Goal: Task Accomplishment & Management: Complete application form

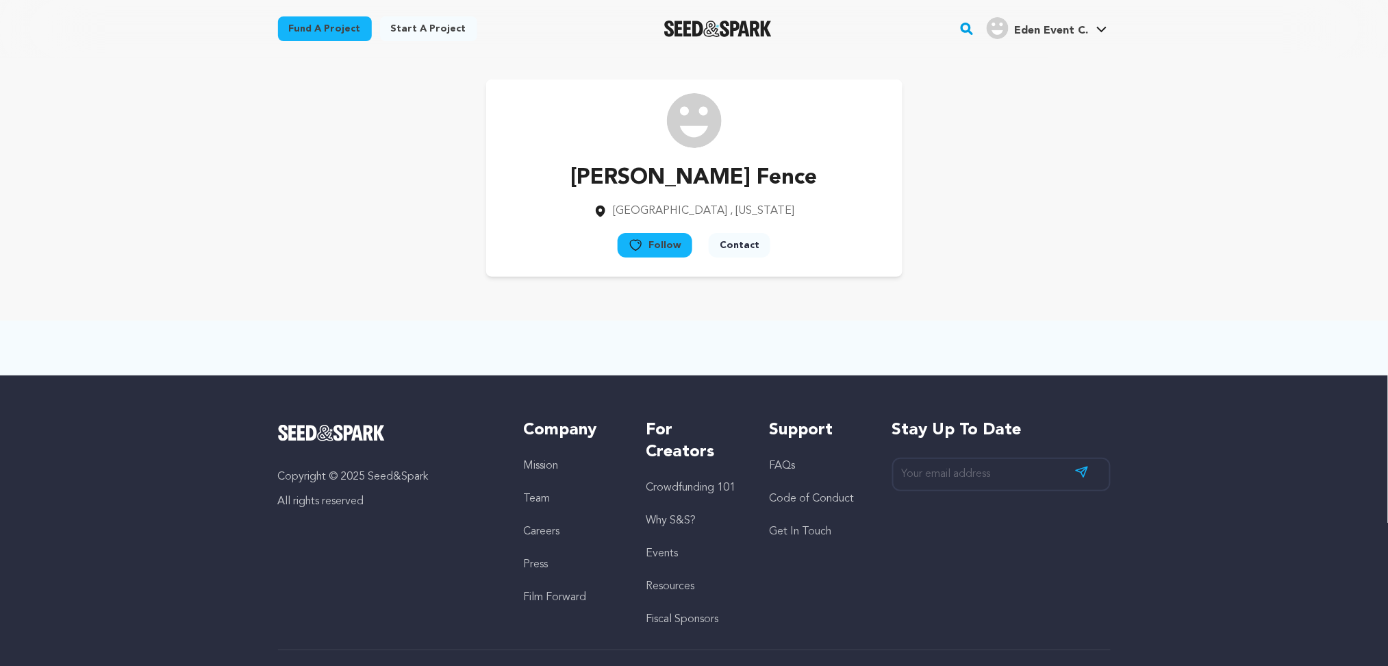
click at [1100, 30] on icon at bounding box center [1102, 29] width 10 height 5
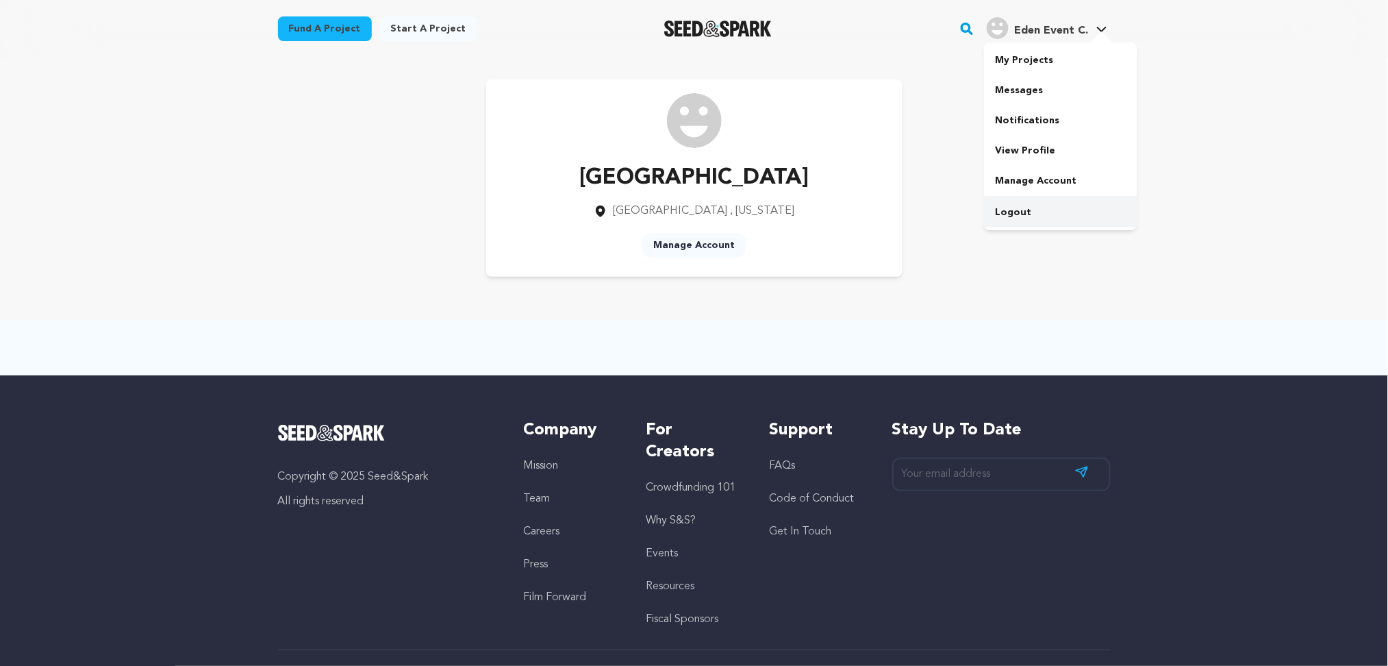
click at [999, 221] on link "Logout" at bounding box center [1060, 212] width 153 height 30
click at [1000, 218] on link "Logout" at bounding box center [1060, 212] width 153 height 30
click at [1001, 214] on link "Logout" at bounding box center [1060, 212] width 153 height 30
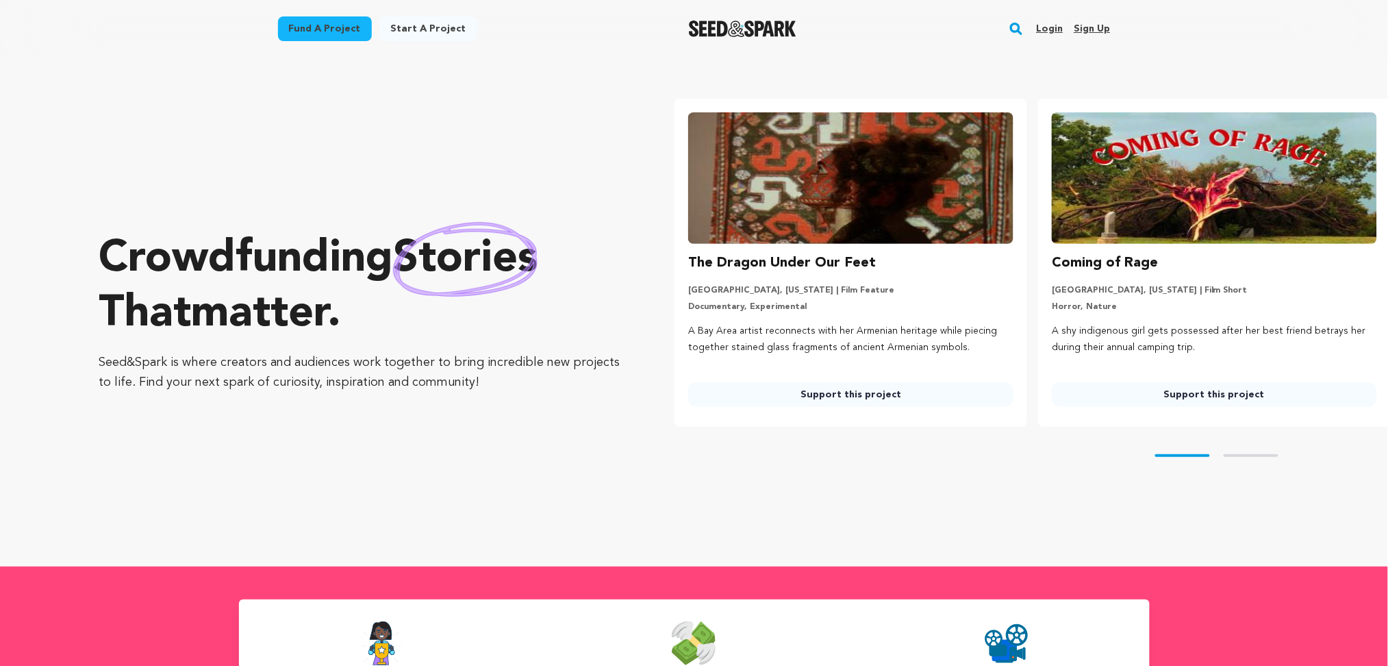
click at [1103, 35] on link "Sign up" at bounding box center [1092, 29] width 36 height 22
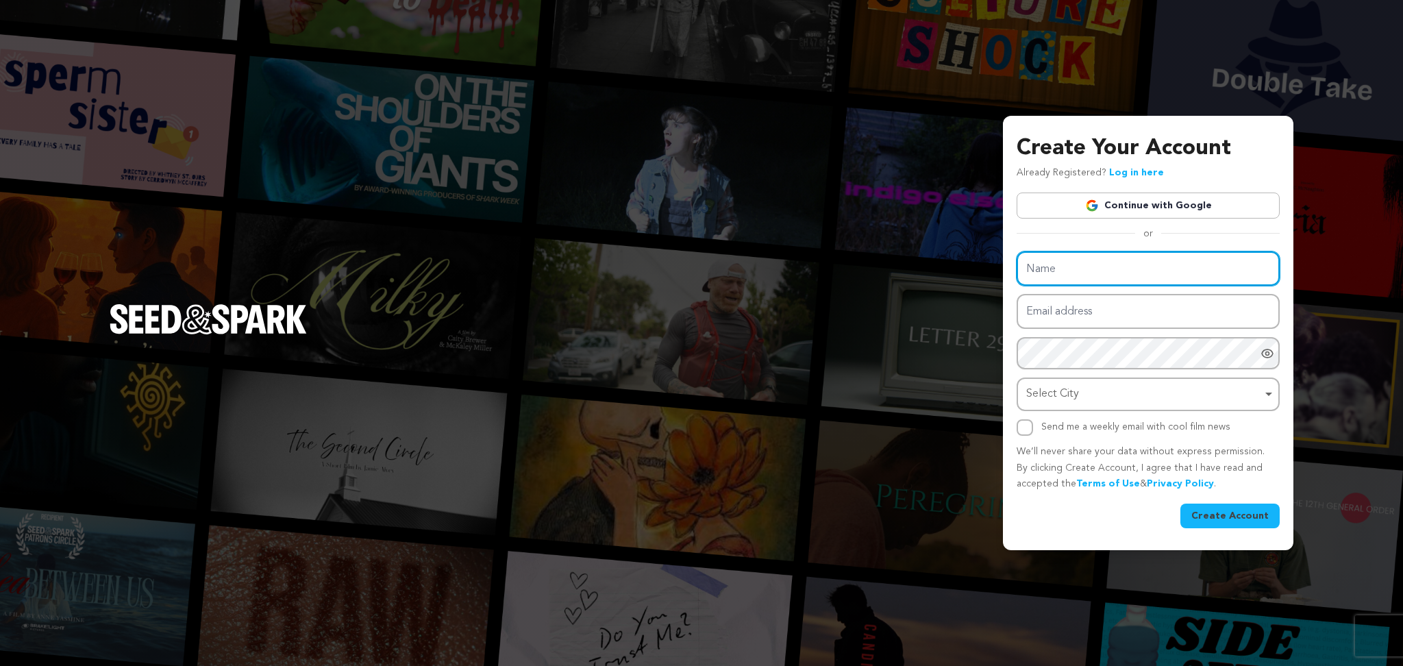
click at [1058, 276] on input "Name" at bounding box center [1147, 268] width 263 height 35
paste input "Nena Weight Loss Center and SPA"
type input "Nena Weight Loss Center and SPA"
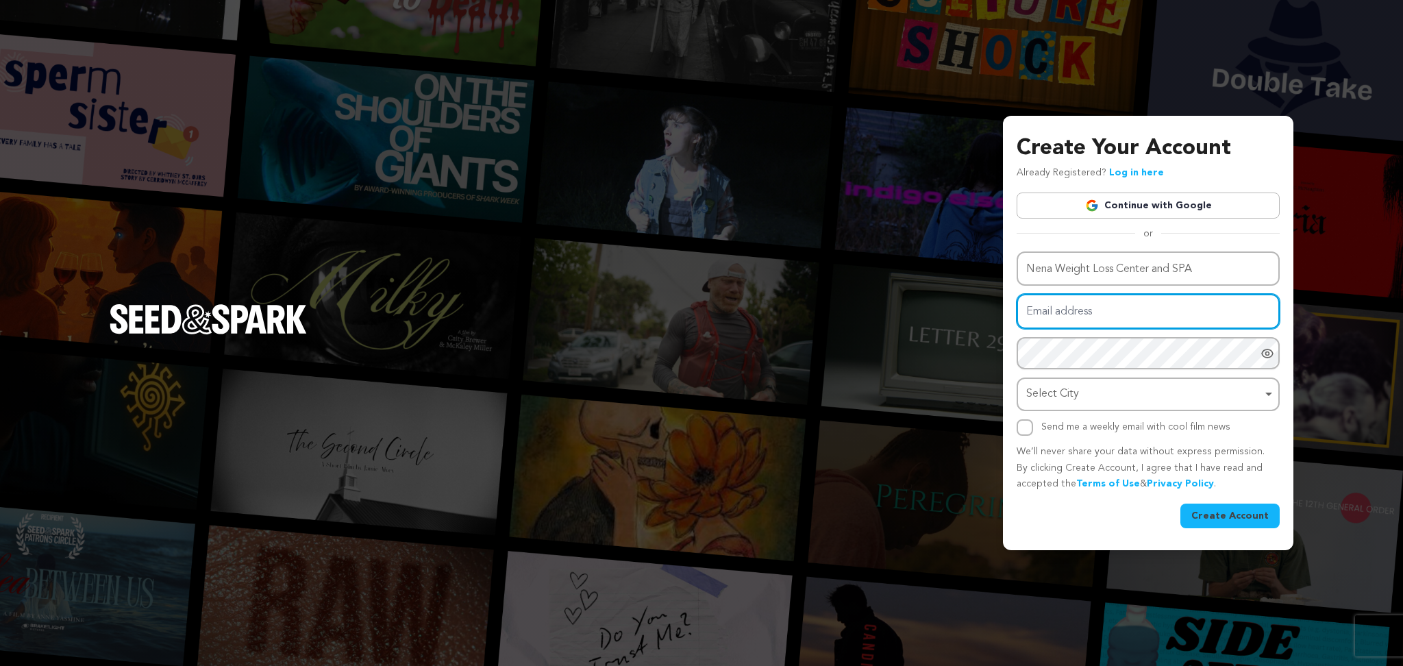
click at [1054, 306] on input "Email address" at bounding box center [1147, 311] width 263 height 35
paste input "ss Center and SPA"
click at [1077, 321] on input "ss Center and SPA" at bounding box center [1147, 311] width 263 height 35
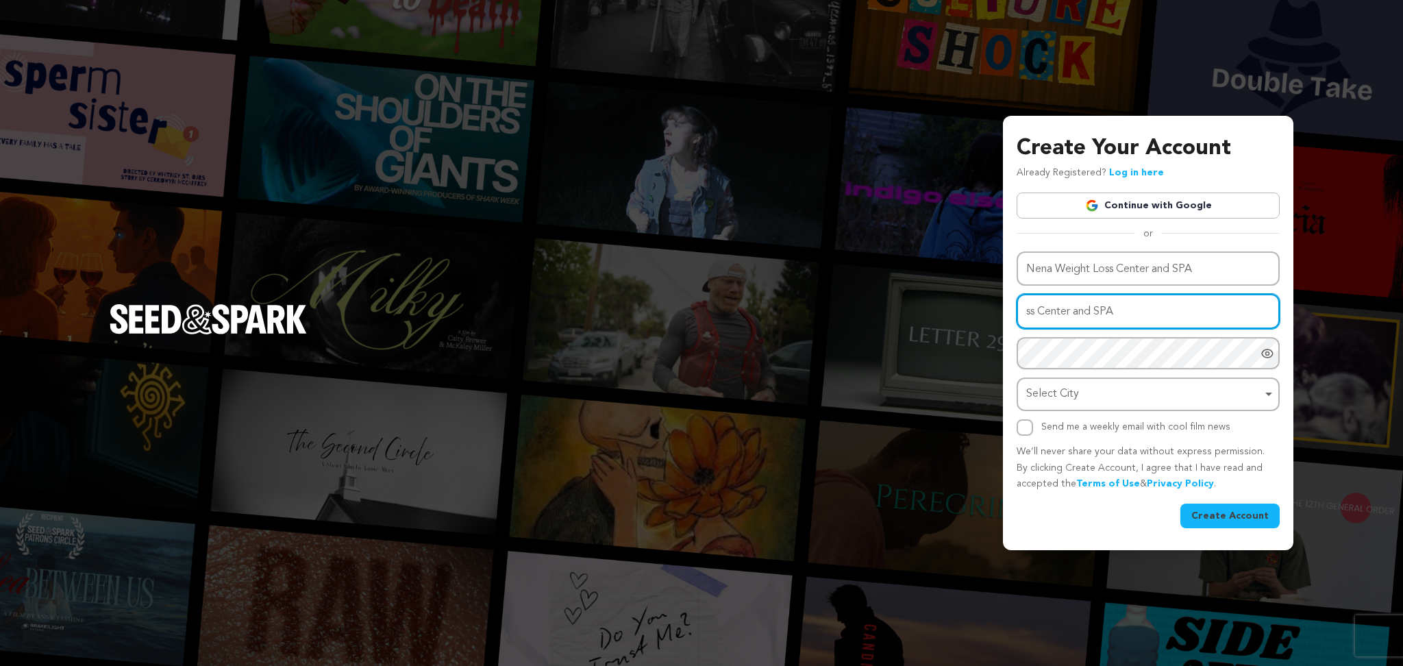
paste input "lopiva@fxzig.com"
type input "lopiva@fxzig.com"
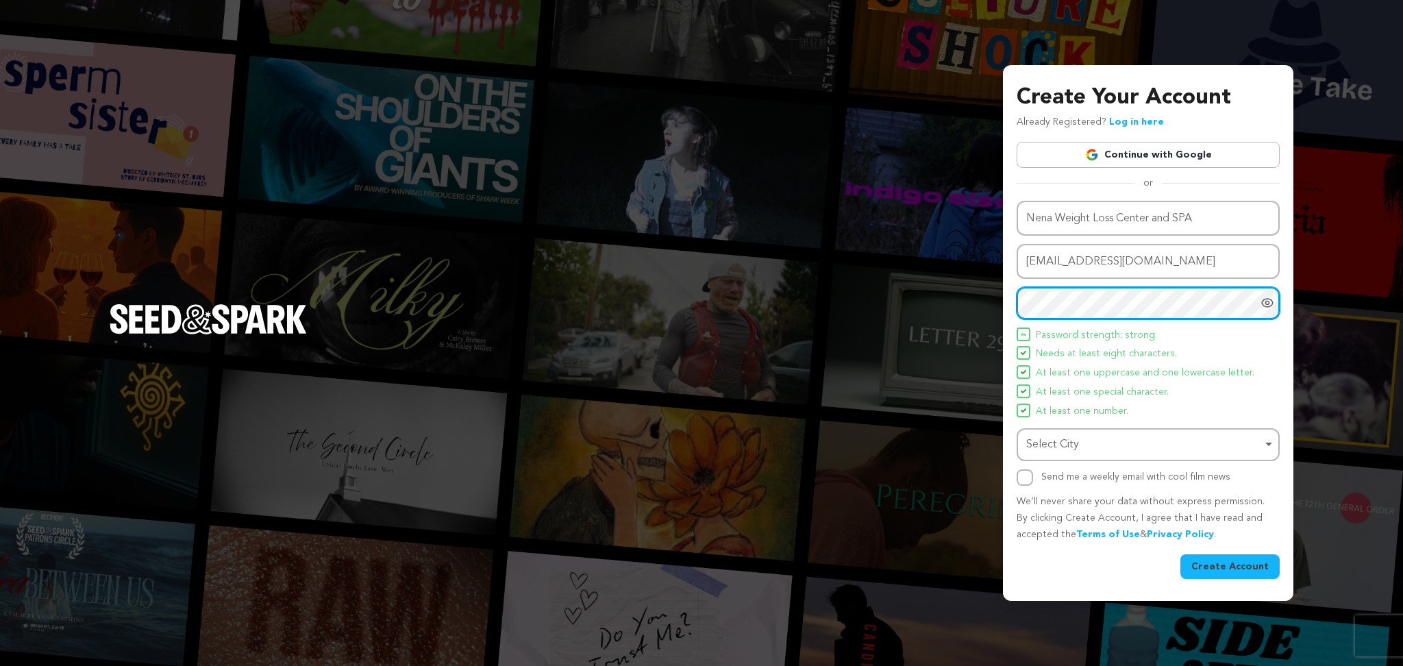
click at [1055, 452] on div "Select City Remove item" at bounding box center [1144, 445] width 236 height 20
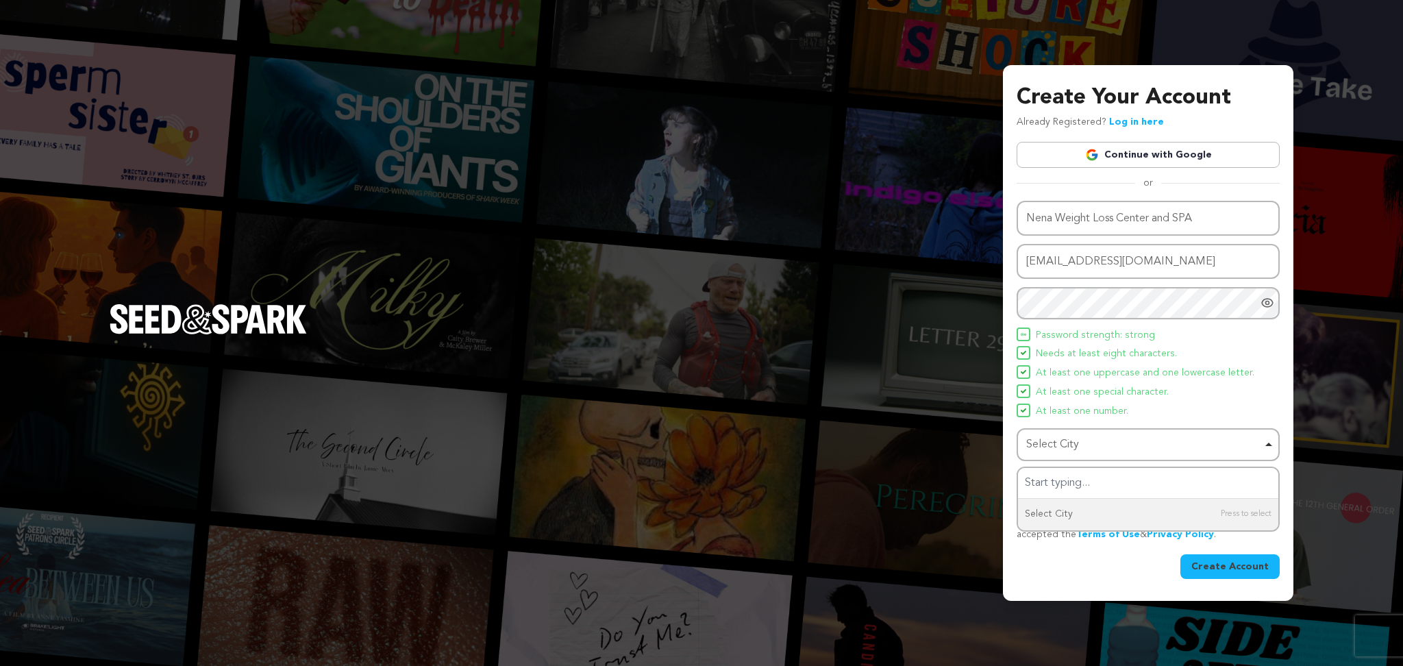
click at [1049, 436] on div "Select City Remove item" at bounding box center [1144, 445] width 236 height 20
click at [1042, 488] on div "Name Nena Weight Loss Center and SPA Email address lopiva@fxzig.com Password Pa…" at bounding box center [1147, 390] width 263 height 378
click at [1024, 484] on input "Send me a weekly email with cool film news" at bounding box center [1024, 477] width 16 height 16
checkbox input "true"
click at [1051, 445] on div "Select City Select City Remove item Select City" at bounding box center [1147, 445] width 263 height 34
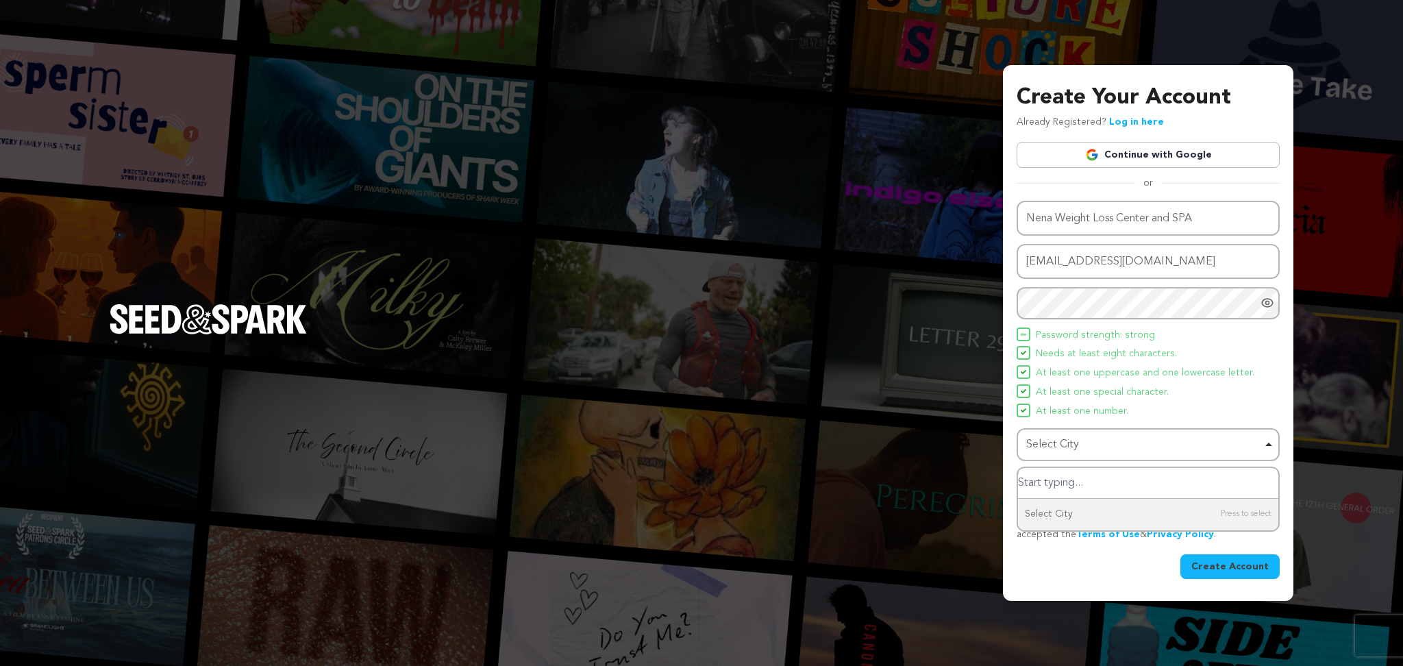
paste input "Shelby"
type input "Shelby"
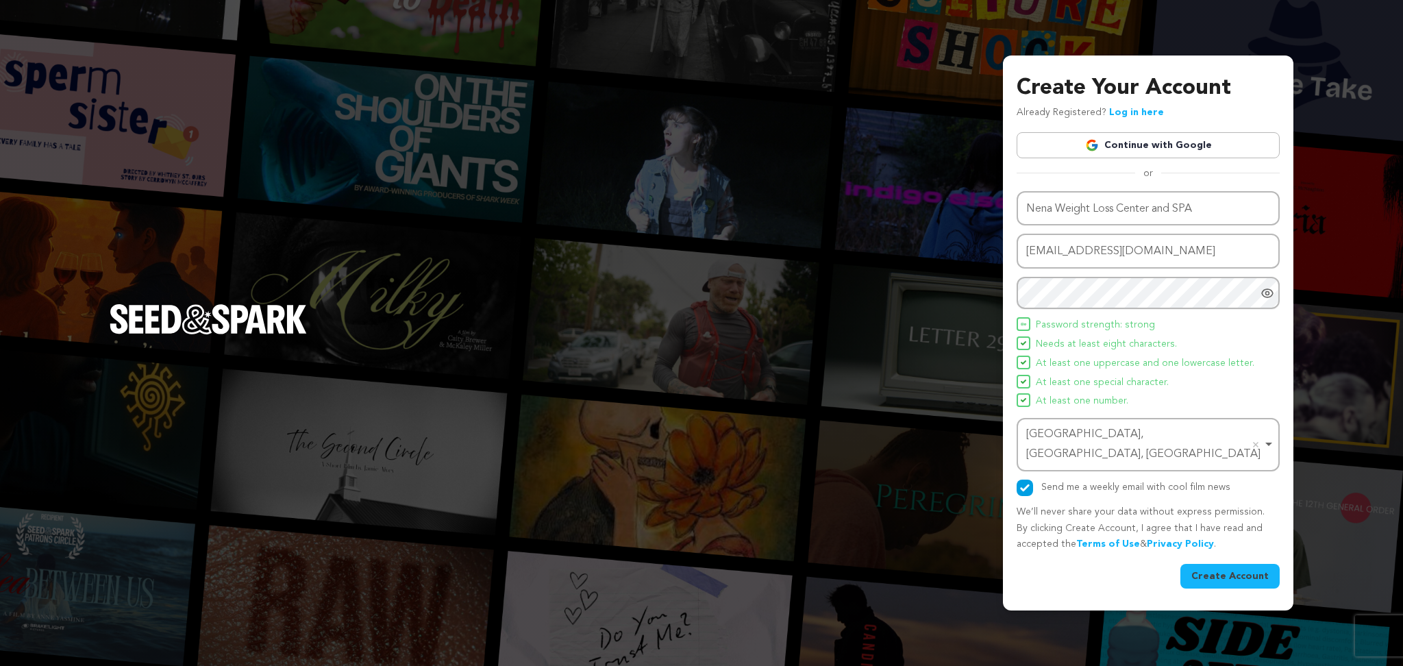
drag, startPoint x: 1214, startPoint y: 569, endPoint x: 1210, endPoint y: 557, distance: 13.0
click at [1214, 569] on button "Create Account" at bounding box center [1229, 576] width 99 height 25
click at [1242, 564] on button "Create Account" at bounding box center [1229, 576] width 99 height 25
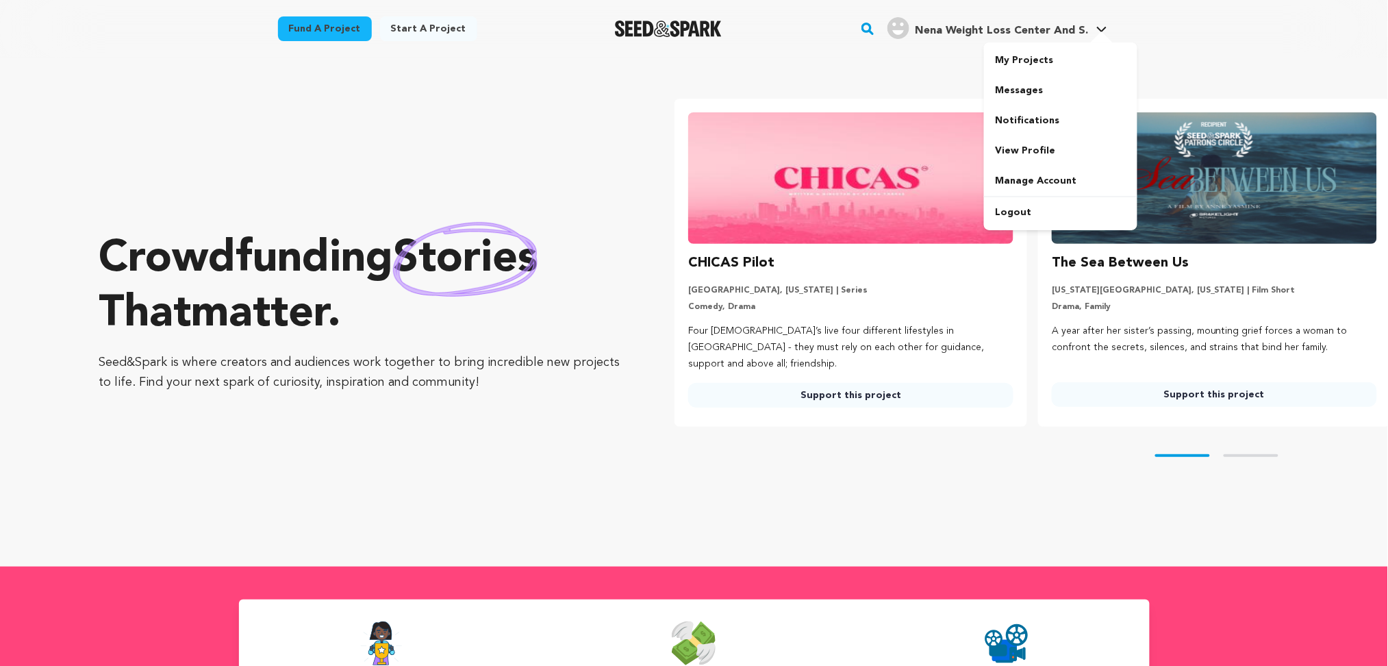
drag, startPoint x: 0, startPoint y: 0, endPoint x: 970, endPoint y: 19, distance: 970.0
click at [969, 20] on div "Nena Weight Loss Center And S." at bounding box center [988, 28] width 201 height 22
